Goal: Find specific page/section: Find specific page/section

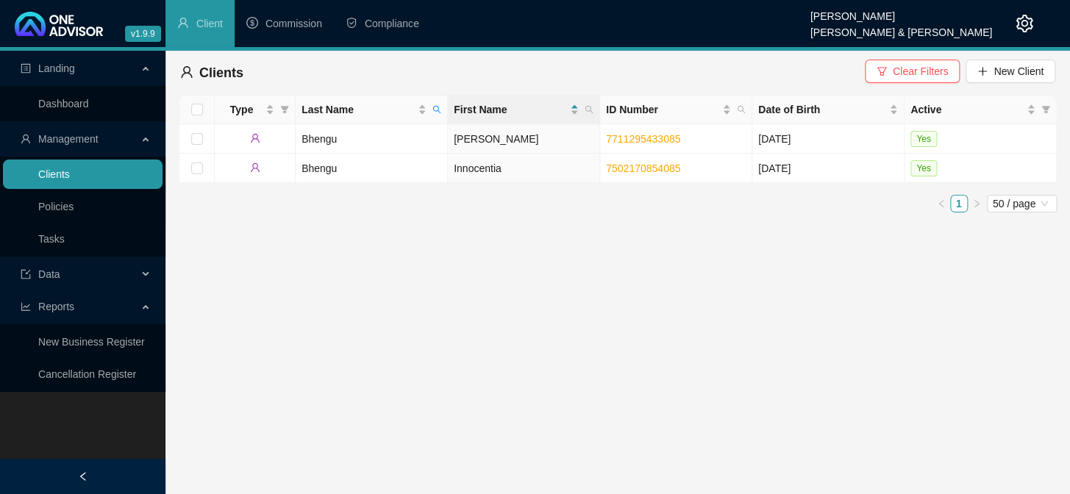
click at [68, 168] on link "Clients" at bounding box center [54, 174] width 32 height 12
click at [107, 432] on div "Landing Dashboard Management Clients Policies Tasks Data Reports New Business R…" at bounding box center [82, 298] width 165 height 494
click at [437, 112] on icon "search" at bounding box center [436, 109] width 9 height 9
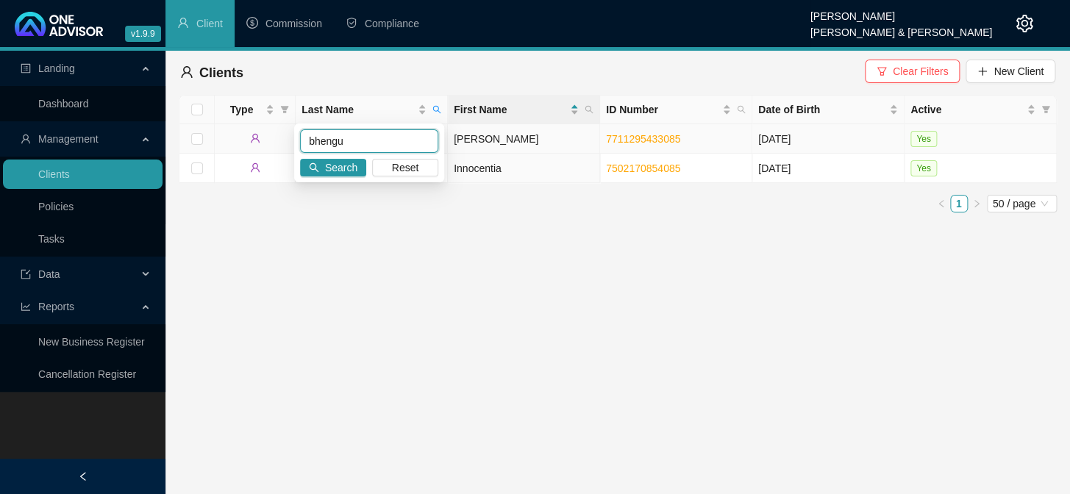
drag, startPoint x: 345, startPoint y: 138, endPoint x: 287, endPoint y: 139, distance: 58.1
click at [287, 139] on body "v1.9.9 [PERSON_NAME] van der Merwe [PERSON_NAME] & [PERSON_NAME] Client Commiss…" at bounding box center [535, 247] width 1070 height 494
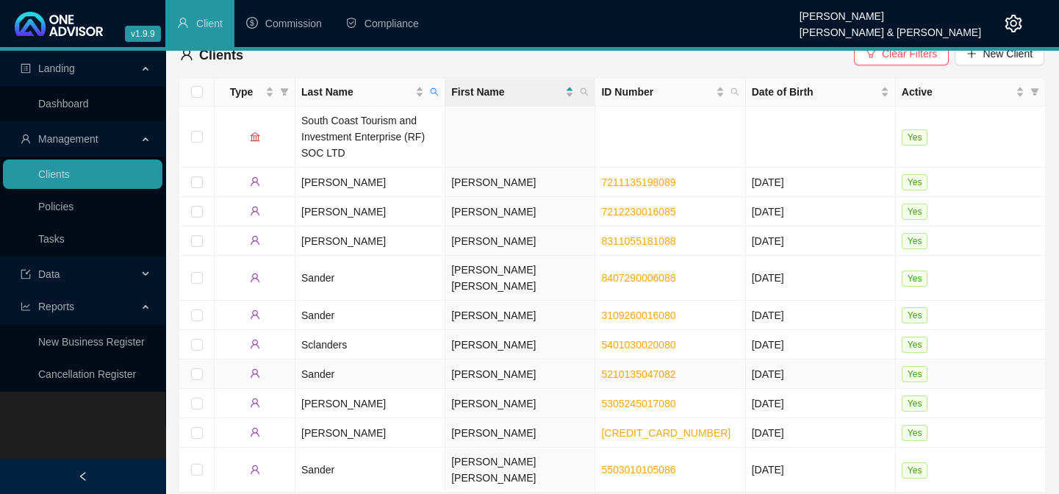
scroll to position [23, 0]
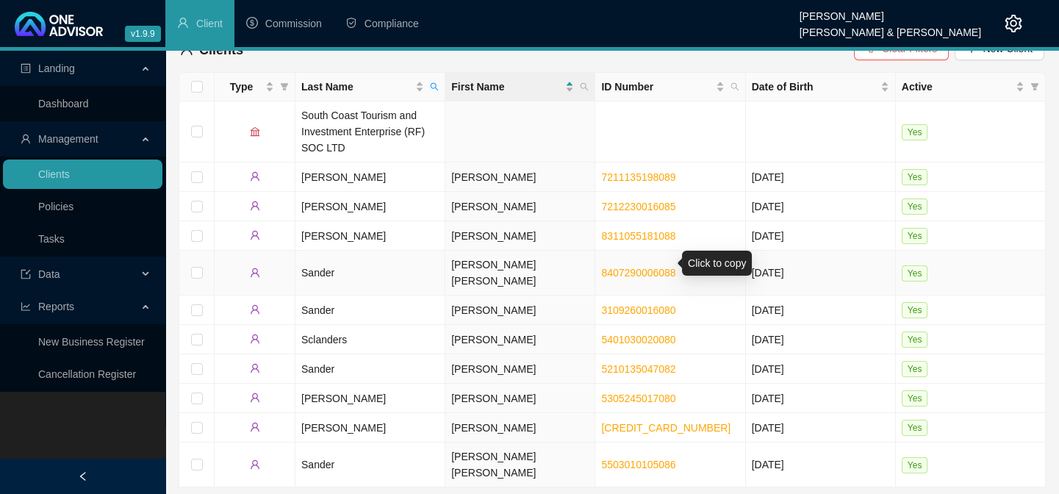
click at [631, 267] on link "8407290006088" at bounding box center [638, 273] width 74 height 12
click at [434, 82] on icon "search" at bounding box center [434, 86] width 9 height 9
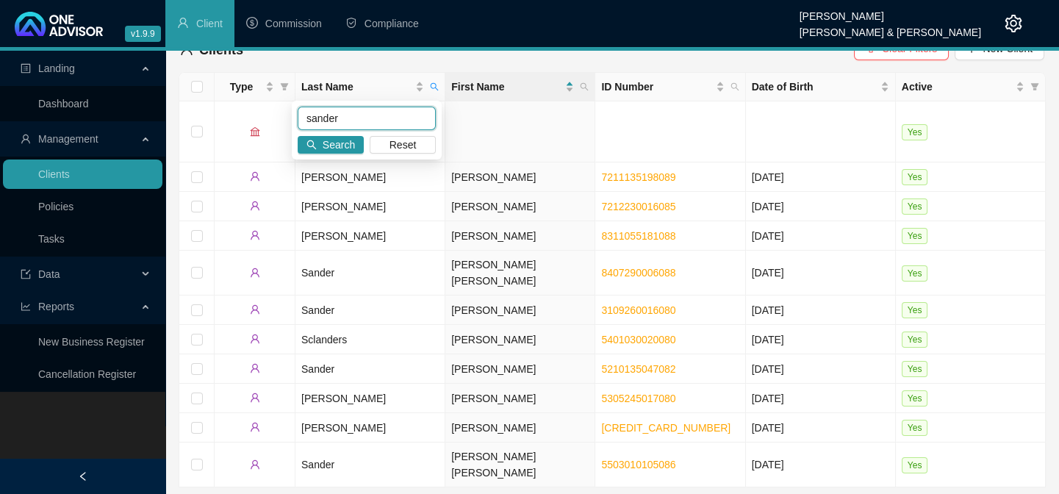
drag, startPoint x: 360, startPoint y: 127, endPoint x: 296, endPoint y: 121, distance: 65.0
click at [296, 121] on div "sander Search Reset" at bounding box center [367, 130] width 150 height 59
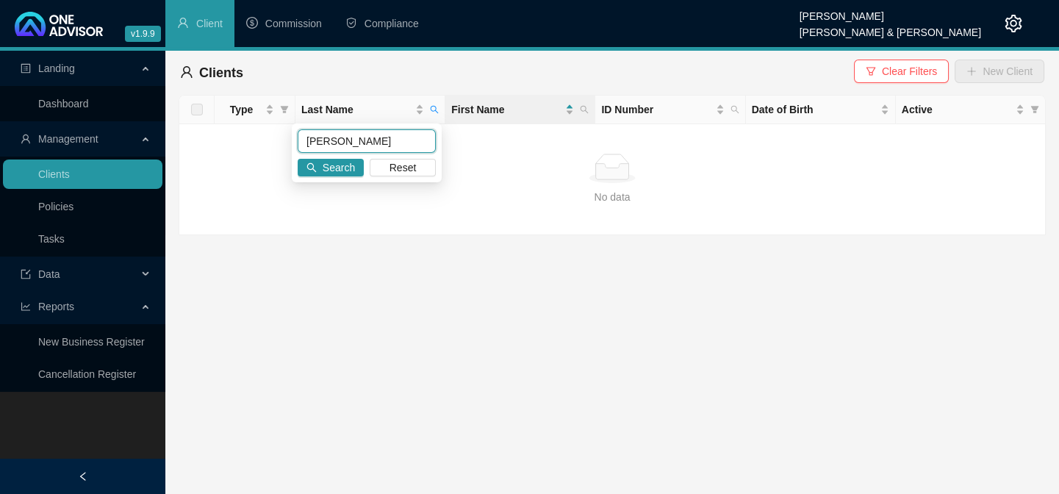
scroll to position [0, 0]
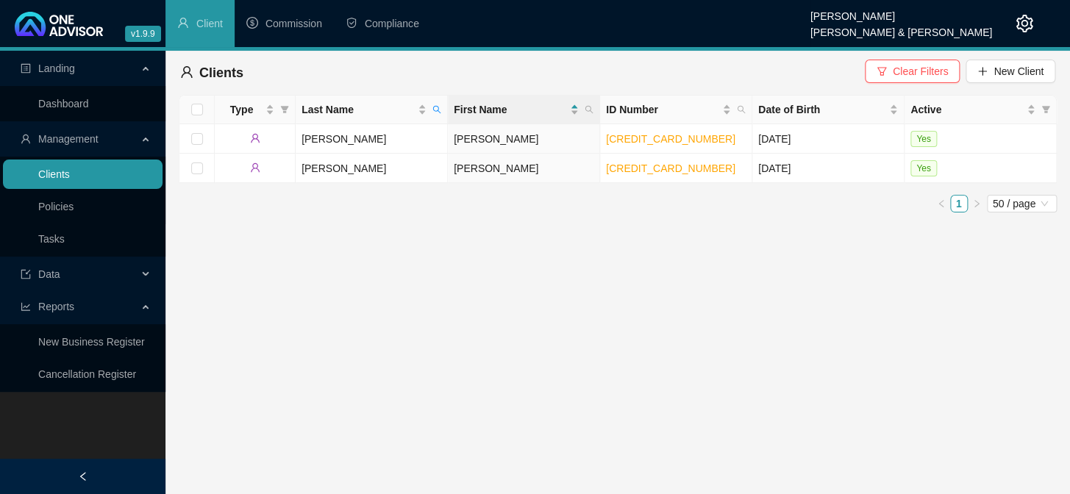
click at [40, 174] on link "Clients" at bounding box center [54, 174] width 32 height 12
click at [626, 140] on link "[CREDIT_CARD_NUMBER]" at bounding box center [670, 139] width 129 height 12
click at [619, 171] on link "[CREDIT_CARD_NUMBER]" at bounding box center [670, 168] width 129 height 12
click at [436, 109] on icon "search" at bounding box center [436, 109] width 9 height 9
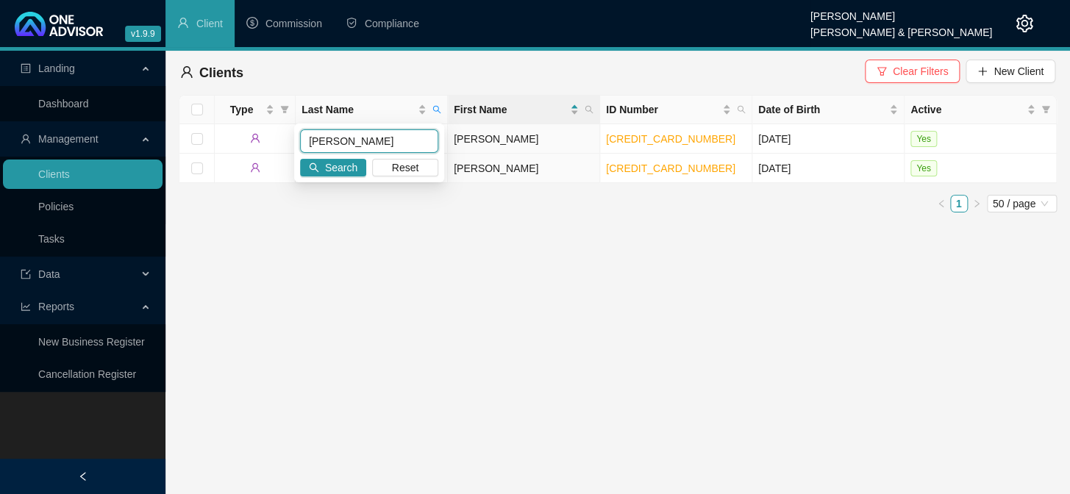
drag, startPoint x: 366, startPoint y: 144, endPoint x: 307, endPoint y: 140, distance: 59.7
click at [307, 140] on input "[PERSON_NAME]" at bounding box center [369, 141] width 138 height 24
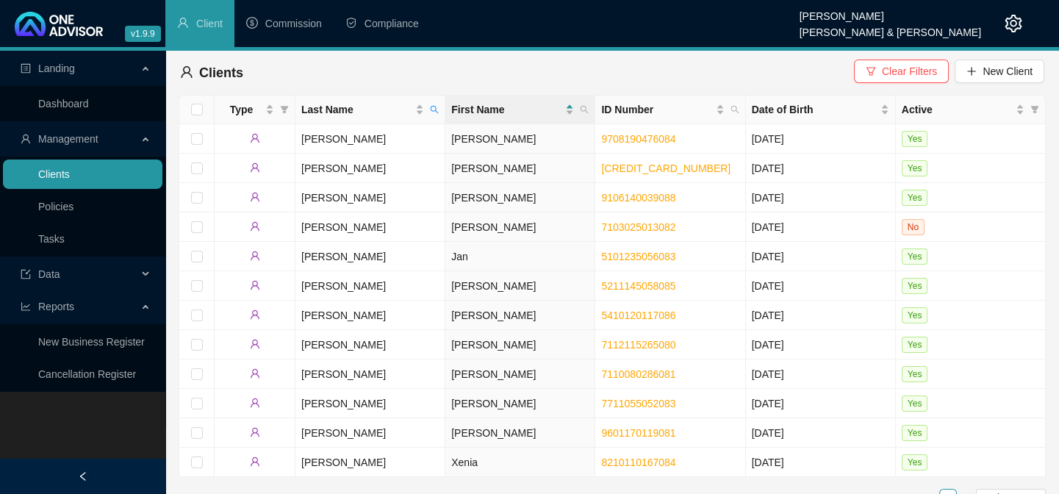
click at [54, 171] on link "Clients" at bounding box center [54, 174] width 32 height 12
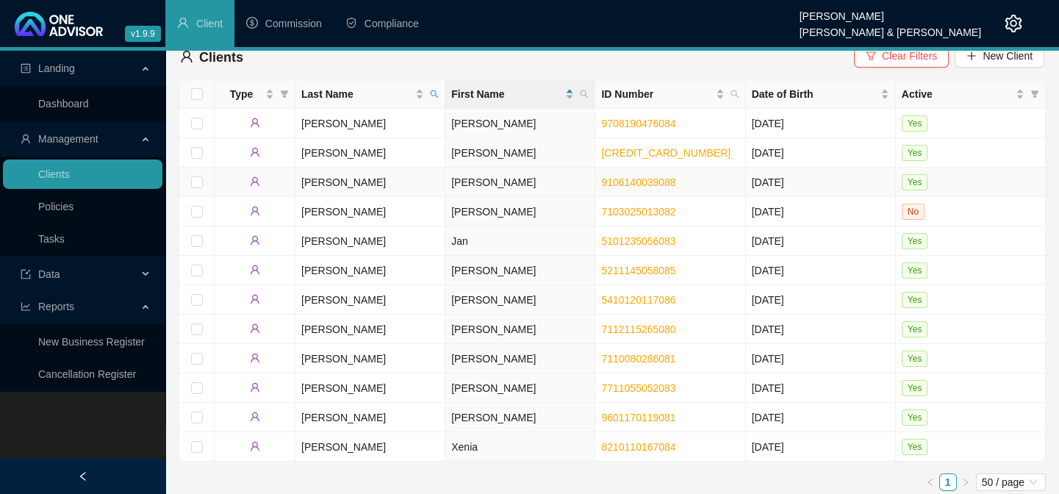
scroll to position [21, 0]
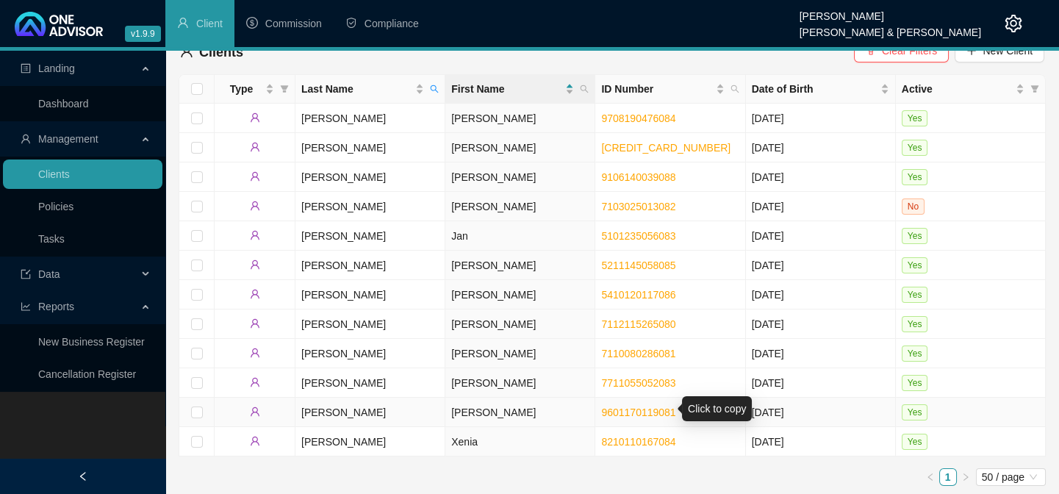
click at [616, 408] on link "9601170119081" at bounding box center [638, 412] width 74 height 12
click at [433, 88] on icon "search" at bounding box center [434, 89] width 9 height 9
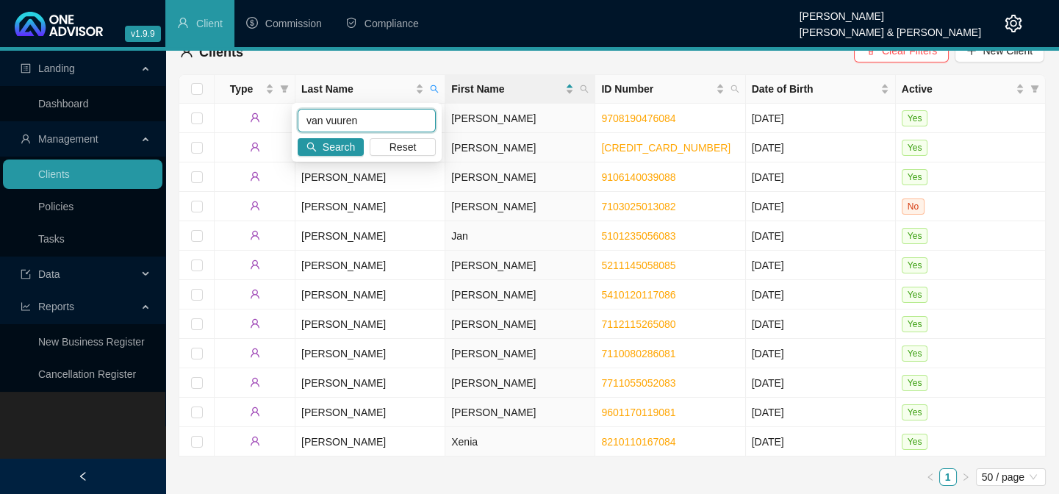
drag, startPoint x: 340, startPoint y: 121, endPoint x: 305, endPoint y: 118, distance: 35.5
click at [305, 118] on input "van vuuren" at bounding box center [367, 121] width 138 height 24
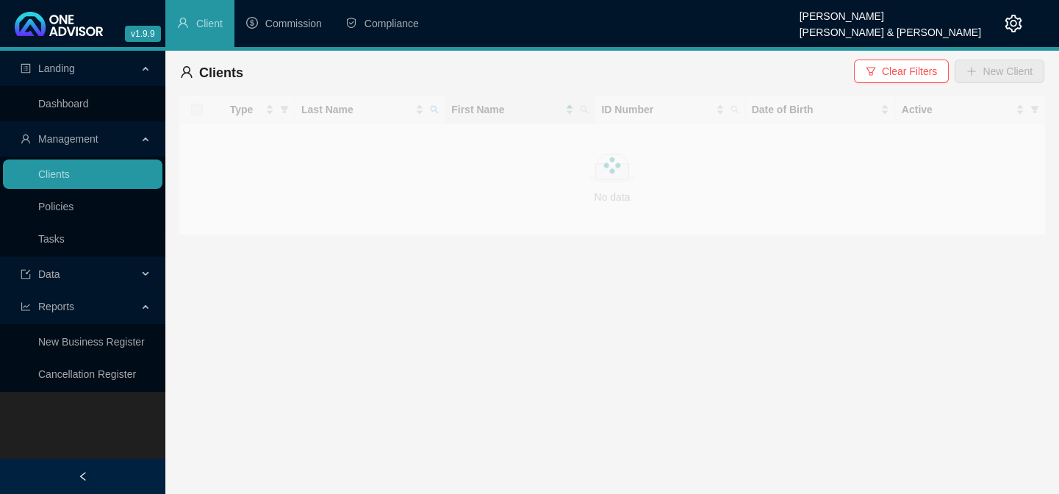
scroll to position [0, 0]
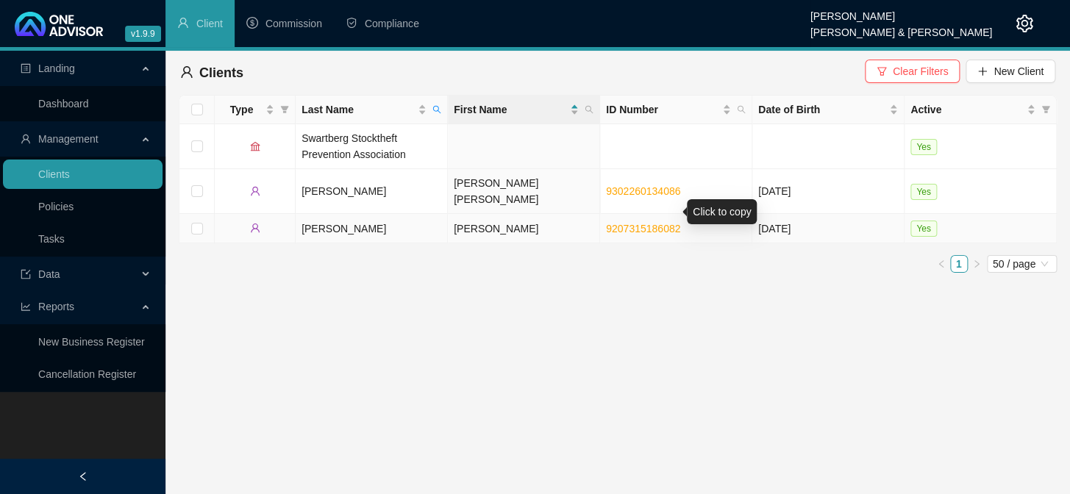
click at [624, 223] on link "9207315186082" at bounding box center [643, 229] width 74 height 12
click at [643, 185] on link "9302260134086" at bounding box center [643, 191] width 74 height 12
click at [128, 442] on div "Landing Dashboard Management Clients Policies Tasks Data Reports New Business R…" at bounding box center [82, 298] width 165 height 494
click at [431, 103] on span "Last Name" at bounding box center [436, 110] width 15 height 22
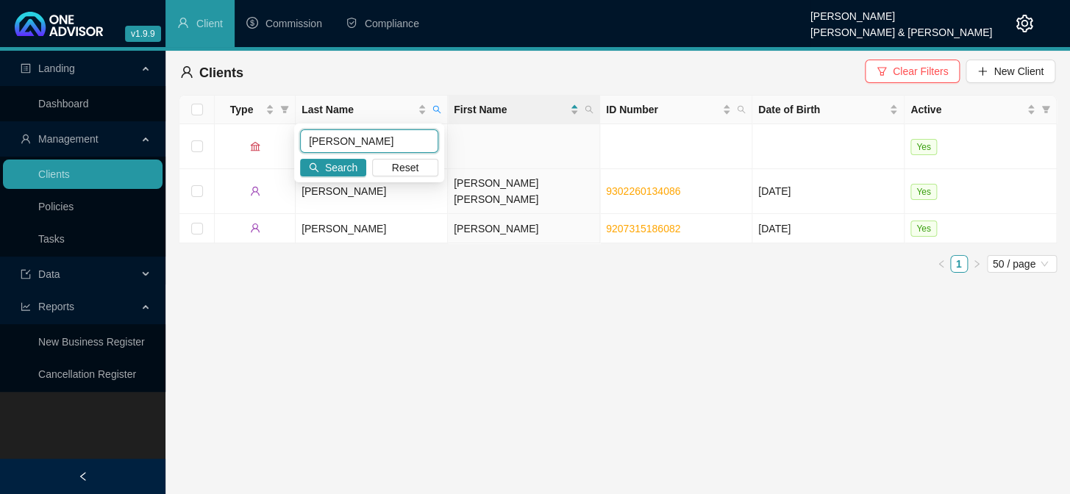
drag, startPoint x: 350, startPoint y: 143, endPoint x: 304, endPoint y: 143, distance: 45.6
click at [304, 143] on input "[PERSON_NAME]" at bounding box center [369, 141] width 138 height 24
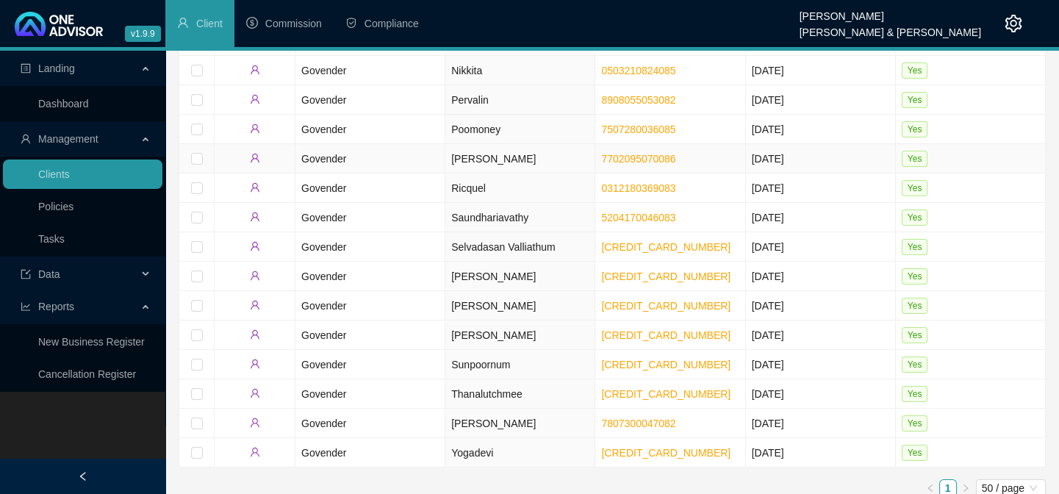
scroll to position [429, 0]
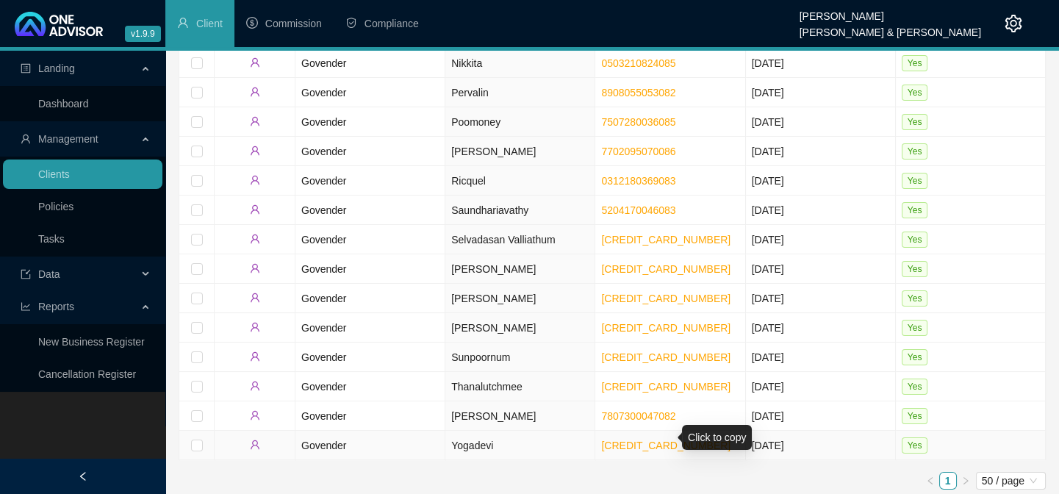
click at [610, 440] on link "[CREDIT_CARD_NUMBER]" at bounding box center [665, 446] width 129 height 12
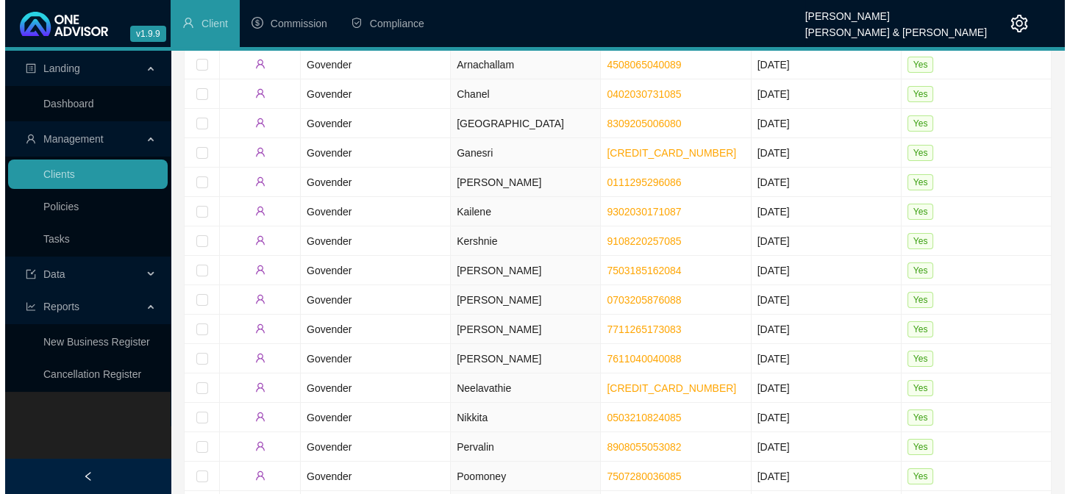
scroll to position [0, 0]
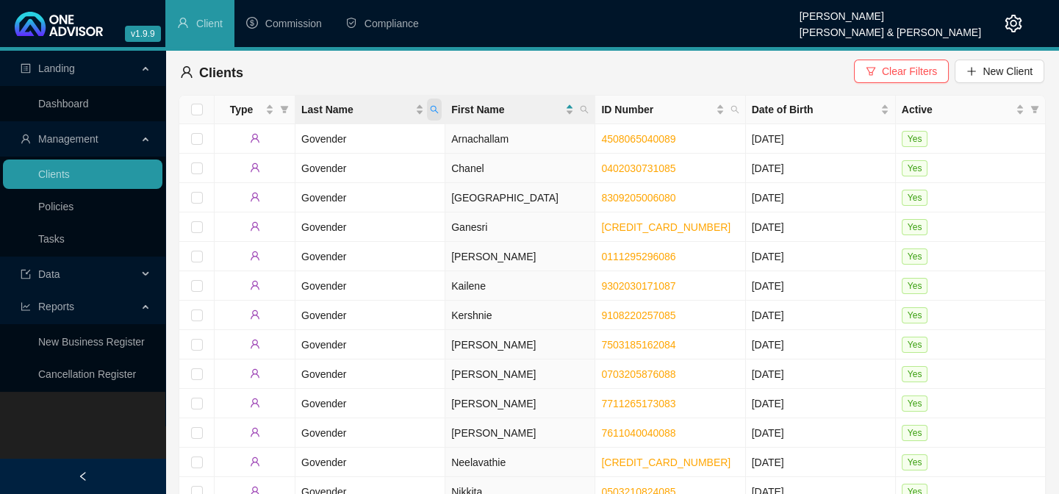
click at [431, 105] on icon "search" at bounding box center [434, 109] width 9 height 9
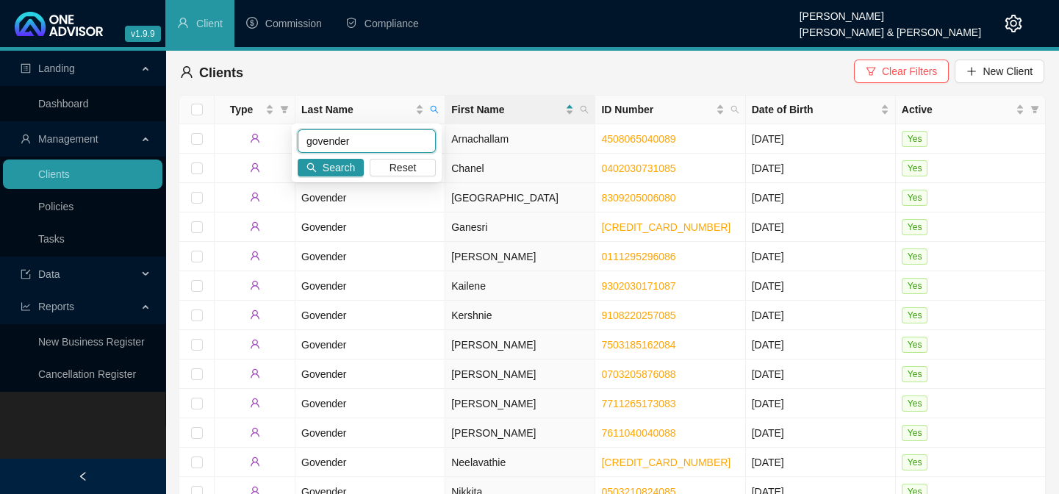
drag, startPoint x: 373, startPoint y: 142, endPoint x: 302, endPoint y: 144, distance: 71.3
click at [302, 144] on input "govender" at bounding box center [367, 141] width 138 height 24
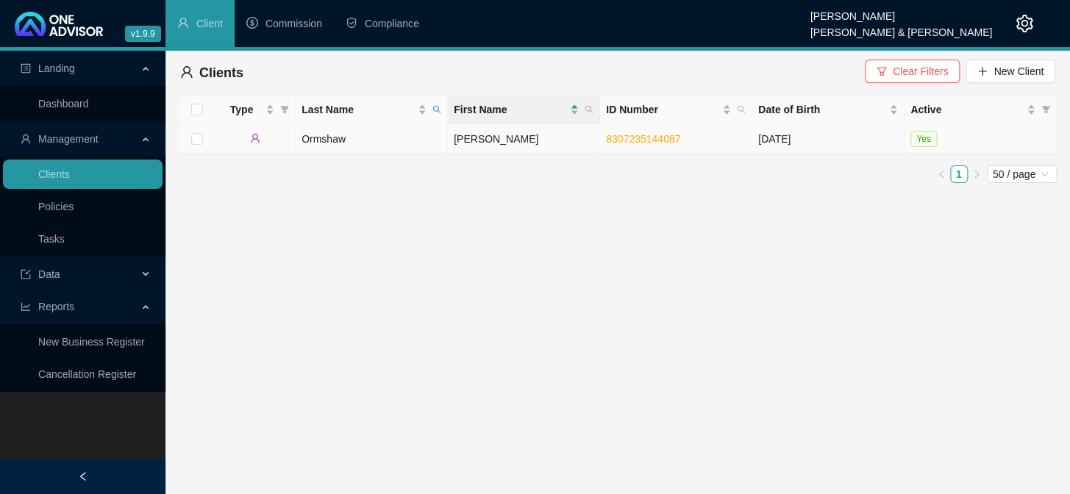
click at [650, 137] on link "8307235144087" at bounding box center [643, 139] width 74 height 12
drag, startPoint x: 435, startPoint y: 103, endPoint x: 392, endPoint y: 129, distance: 50.8
click at [435, 104] on span "Last Name" at bounding box center [436, 110] width 15 height 22
drag, startPoint x: 359, startPoint y: 140, endPoint x: 295, endPoint y: 137, distance: 64.8
click at [295, 137] on div "ormshaw Search Reset" at bounding box center [369, 152] width 150 height 59
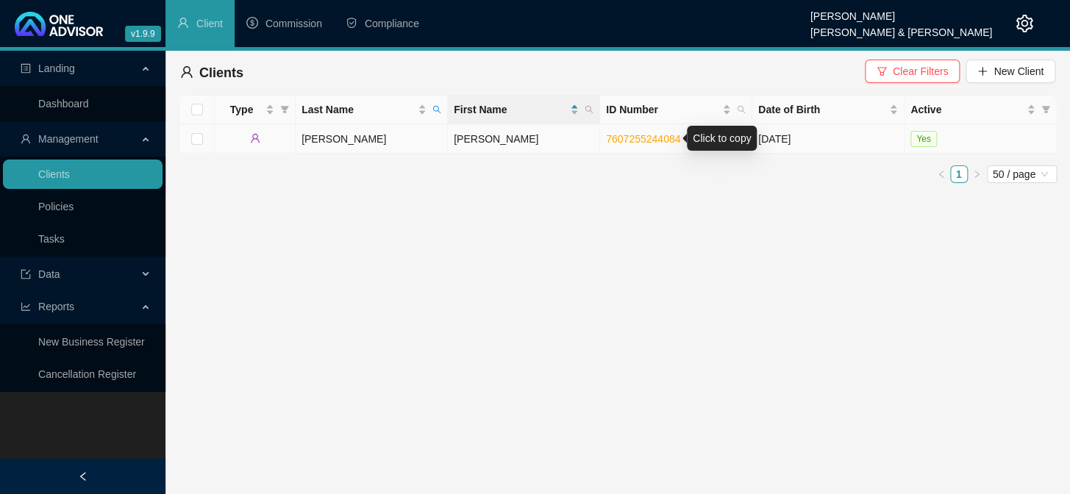
drag, startPoint x: 636, startPoint y: 142, endPoint x: 655, endPoint y: 135, distance: 20.5
click at [636, 142] on link "7607255244084" at bounding box center [643, 139] width 74 height 12
click at [434, 106] on icon "search" at bounding box center [437, 110] width 8 height 8
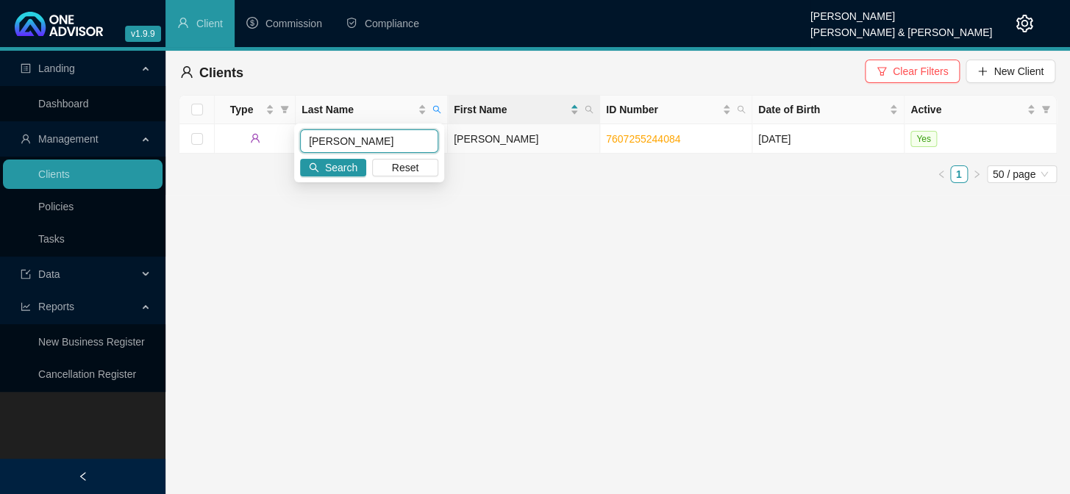
drag, startPoint x: 333, startPoint y: 140, endPoint x: 305, endPoint y: 137, distance: 28.0
click at [305, 137] on input "[PERSON_NAME]" at bounding box center [369, 141] width 138 height 24
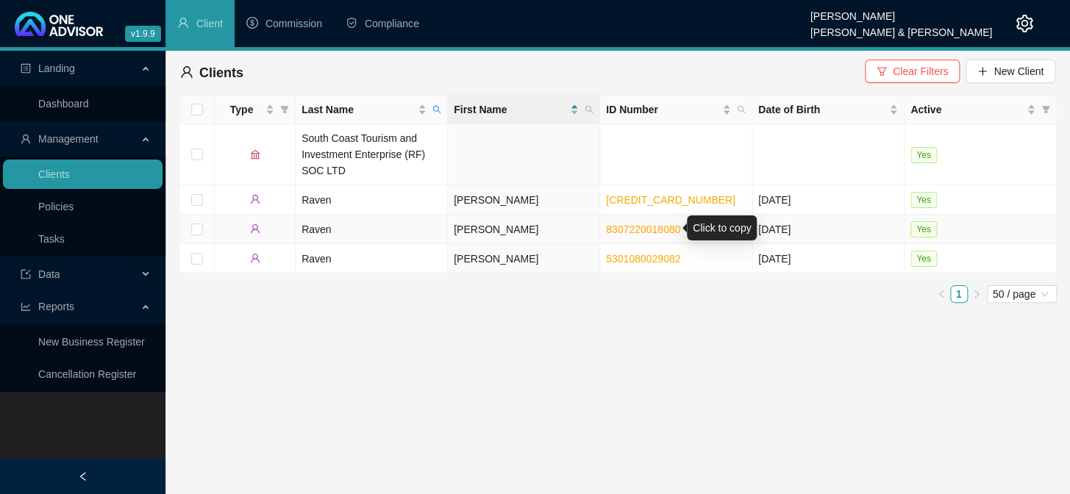
click at [615, 229] on link "8307220018080" at bounding box center [643, 229] width 74 height 12
drag, startPoint x: 66, startPoint y: 431, endPoint x: 70, endPoint y: 424, distance: 7.6
click at [66, 431] on div "Landing Dashboard Management Clients Policies Tasks Data Reports New Business R…" at bounding box center [82, 298] width 165 height 494
click at [435, 110] on icon "search" at bounding box center [436, 109] width 9 height 9
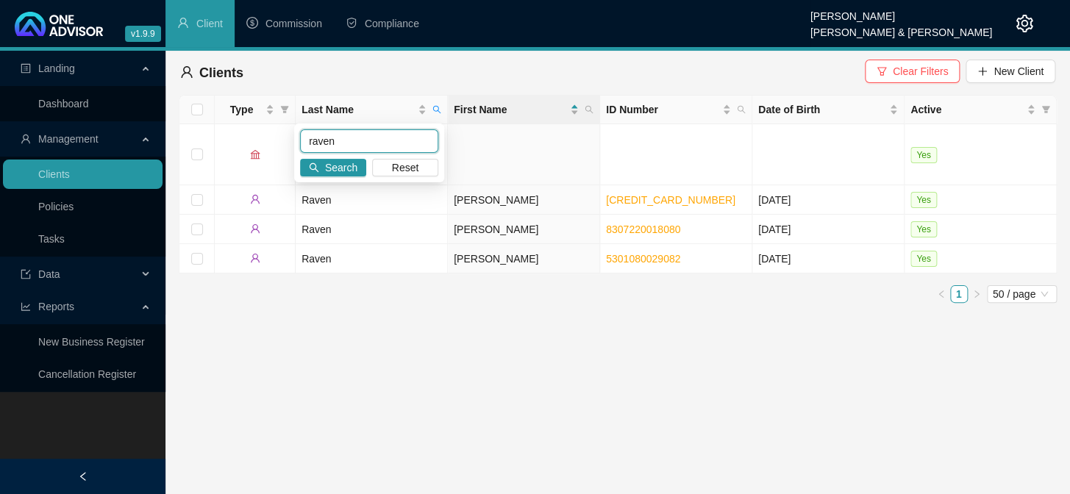
drag, startPoint x: 355, startPoint y: 140, endPoint x: 309, endPoint y: 140, distance: 46.3
click at [309, 140] on input "raven" at bounding box center [369, 141] width 138 height 24
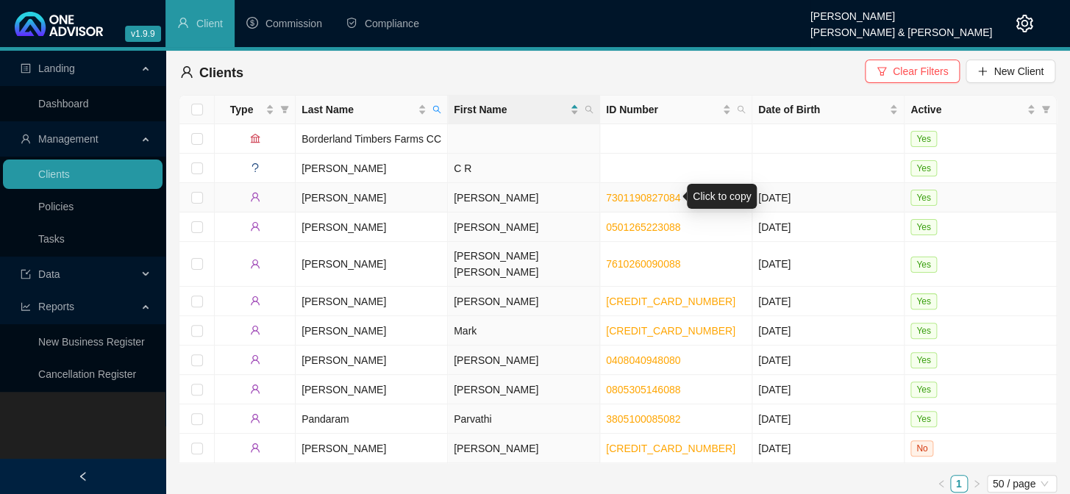
click at [617, 198] on link "7301190827084" at bounding box center [643, 198] width 74 height 12
click at [432, 113] on icon "search" at bounding box center [436, 109] width 9 height 9
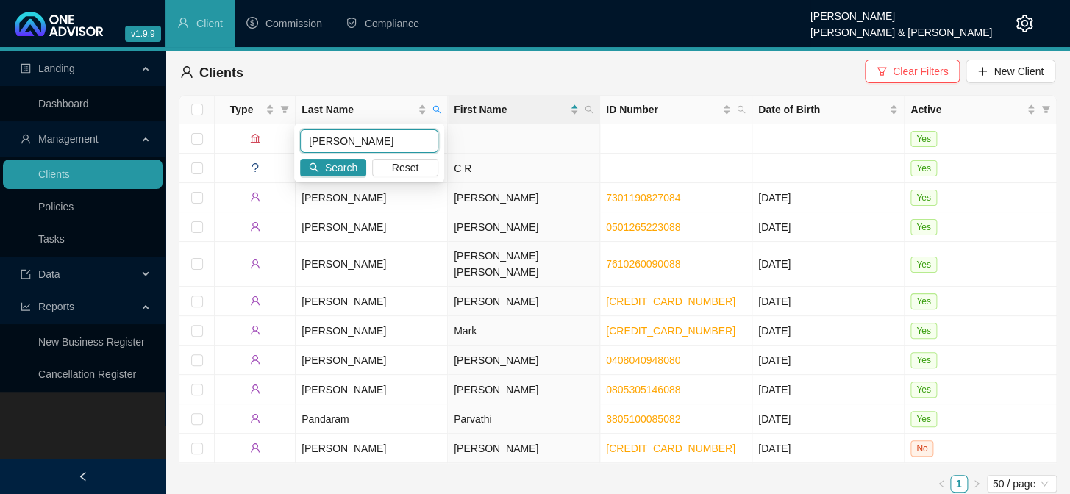
drag, startPoint x: 340, startPoint y: 140, endPoint x: 299, endPoint y: 141, distance: 40.5
click at [300, 141] on input "[PERSON_NAME]" at bounding box center [369, 141] width 138 height 24
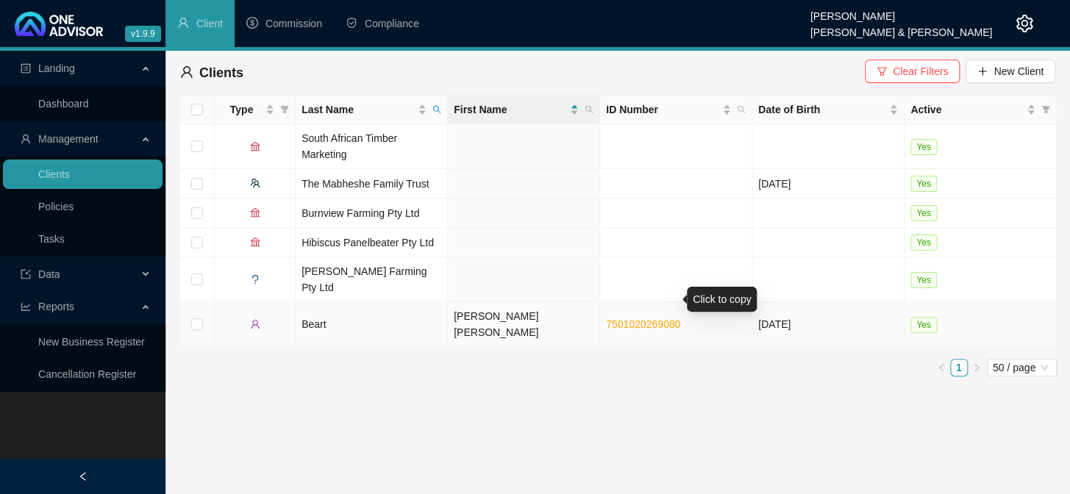
click at [645, 318] on link "7501020269080" at bounding box center [643, 324] width 74 height 12
click at [439, 107] on icon "search" at bounding box center [436, 109] width 9 height 9
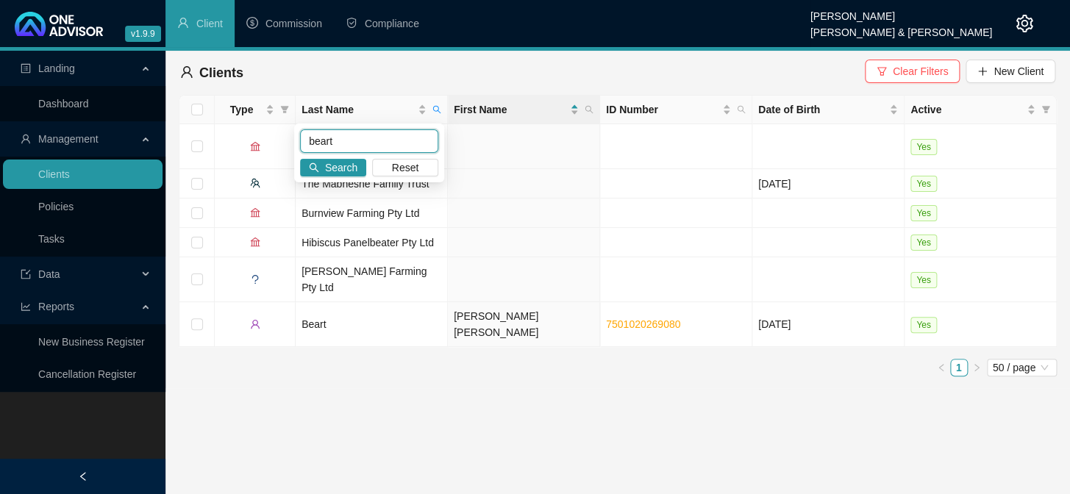
drag, startPoint x: 355, startPoint y: 137, endPoint x: 296, endPoint y: 138, distance: 58.8
click at [296, 138] on div "beart Search Reset" at bounding box center [369, 152] width 150 height 59
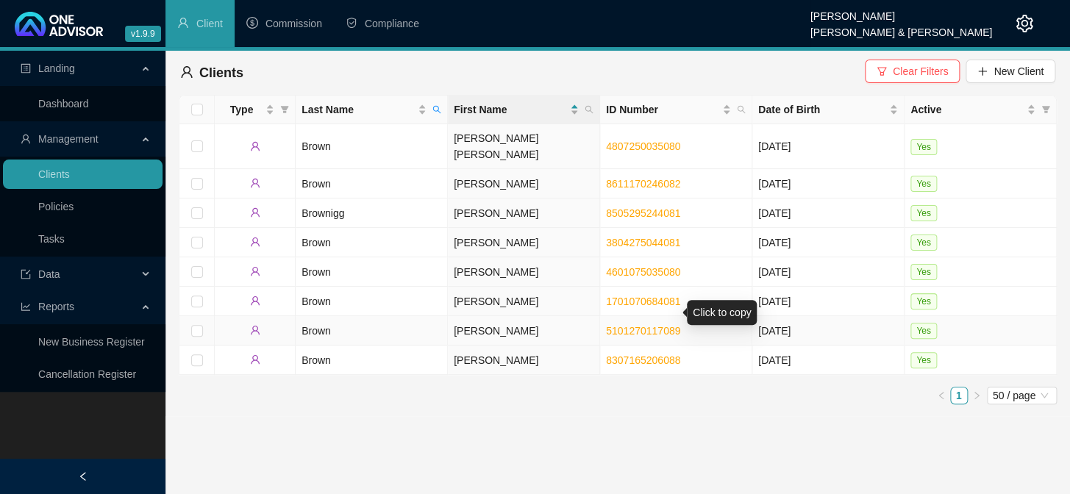
click at [660, 325] on link "5101270117089" at bounding box center [643, 331] width 74 height 12
click at [430, 109] on span "Last Name" at bounding box center [436, 110] width 15 height 22
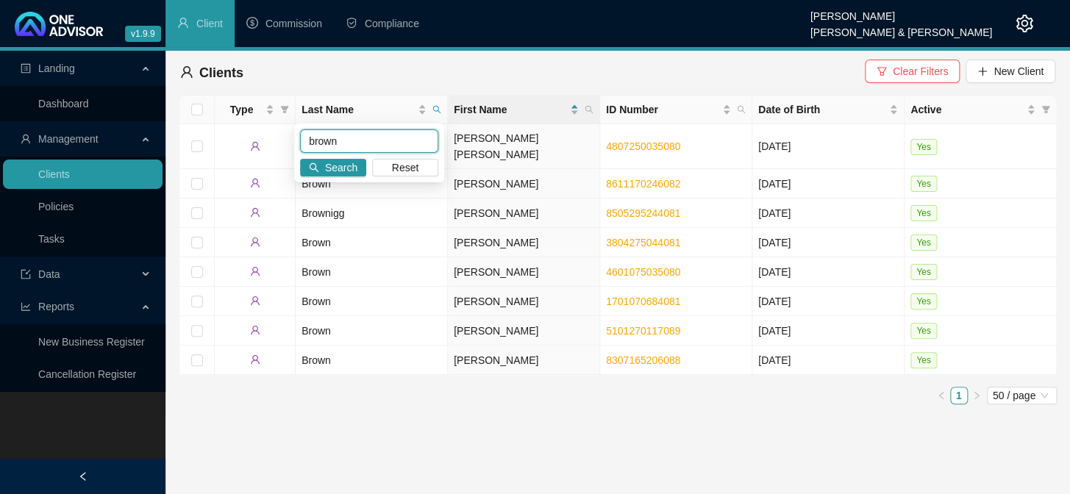
drag, startPoint x: 351, startPoint y: 136, endPoint x: 299, endPoint y: 137, distance: 52.2
click at [300, 137] on input "brown" at bounding box center [369, 141] width 138 height 24
type input "s"
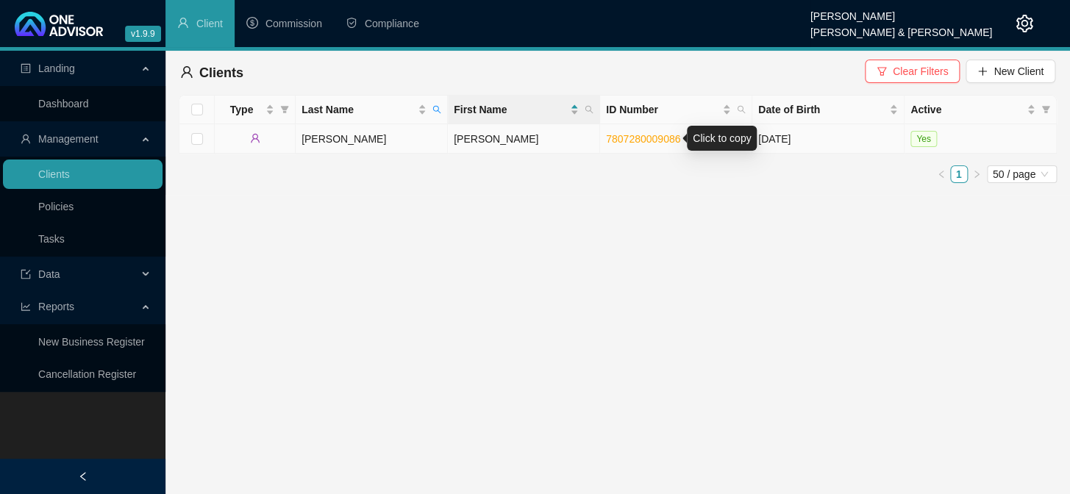
click at [615, 137] on link "7807280009086" at bounding box center [643, 139] width 74 height 12
click at [438, 110] on icon "search" at bounding box center [436, 109] width 9 height 9
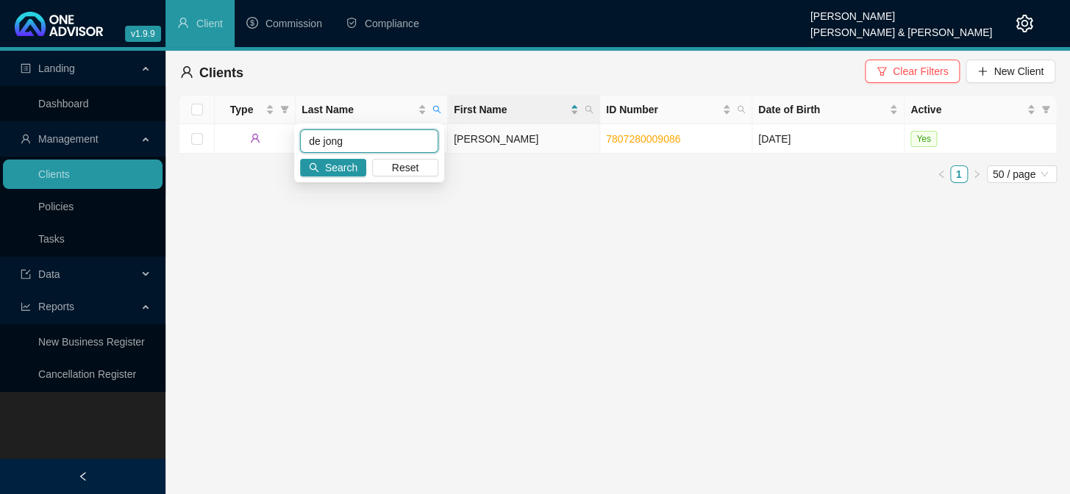
drag, startPoint x: 345, startPoint y: 140, endPoint x: 296, endPoint y: 143, distance: 48.6
click at [296, 143] on div "de jong Search Reset" at bounding box center [369, 152] width 150 height 59
type input "[PERSON_NAME]"
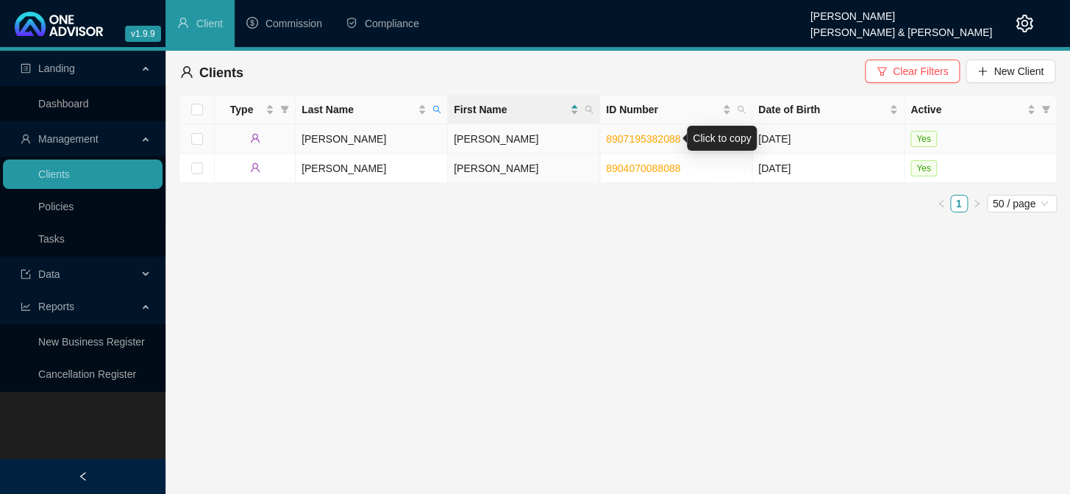
click at [656, 136] on link "8907195382088" at bounding box center [643, 139] width 74 height 12
click at [651, 165] on link "8904070088088" at bounding box center [643, 168] width 74 height 12
